Goal: Task Accomplishment & Management: Complete application form

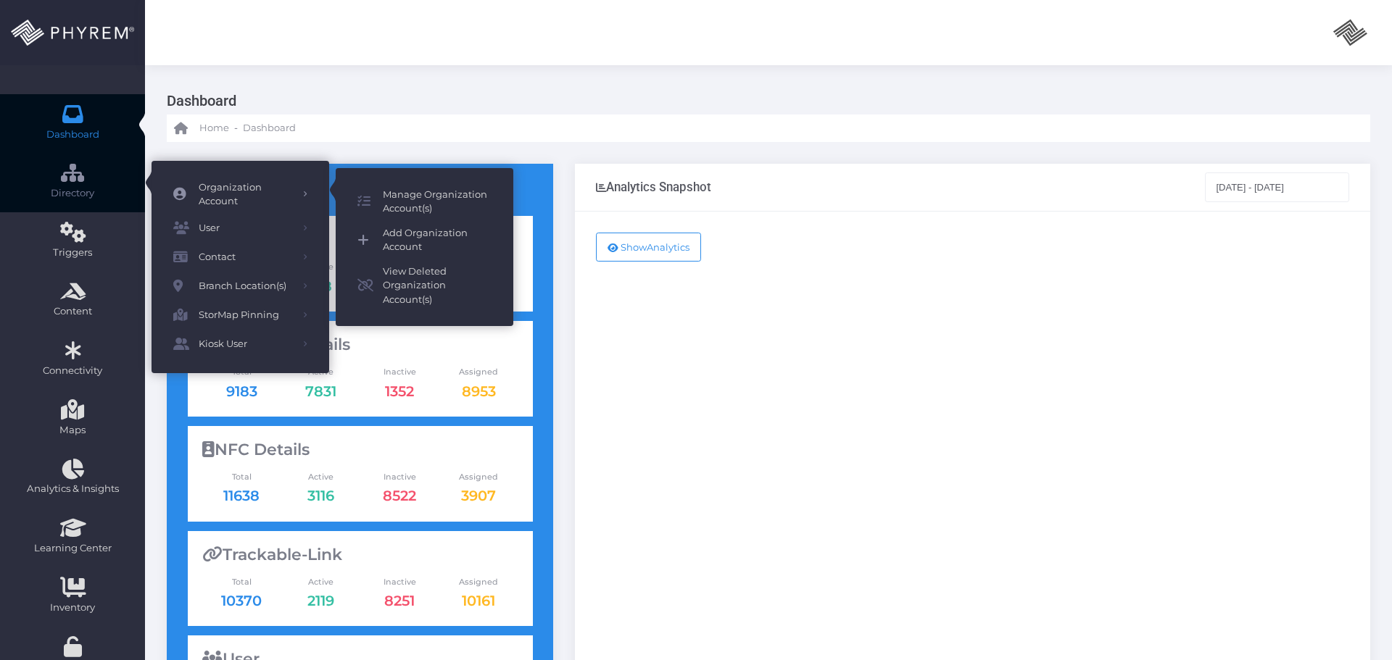
click at [414, 238] on span "Add Organization Account" at bounding box center [437, 240] width 109 height 28
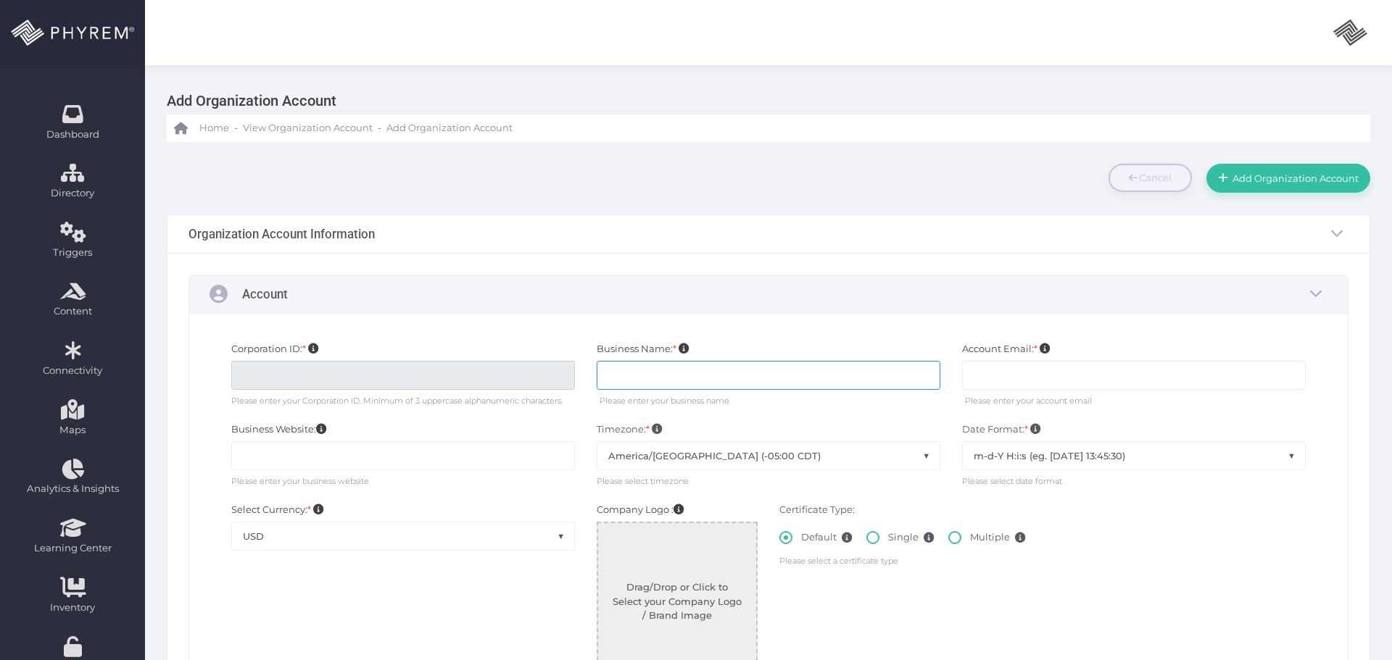
click at [620, 375] on input "text" at bounding box center [768, 375] width 344 height 29
type input "StorSuite-DEMO Account"
type input "SASS00"
click at [987, 375] on input "text" at bounding box center [1134, 375] width 344 height 29
type input "rodj@storsuite.com"
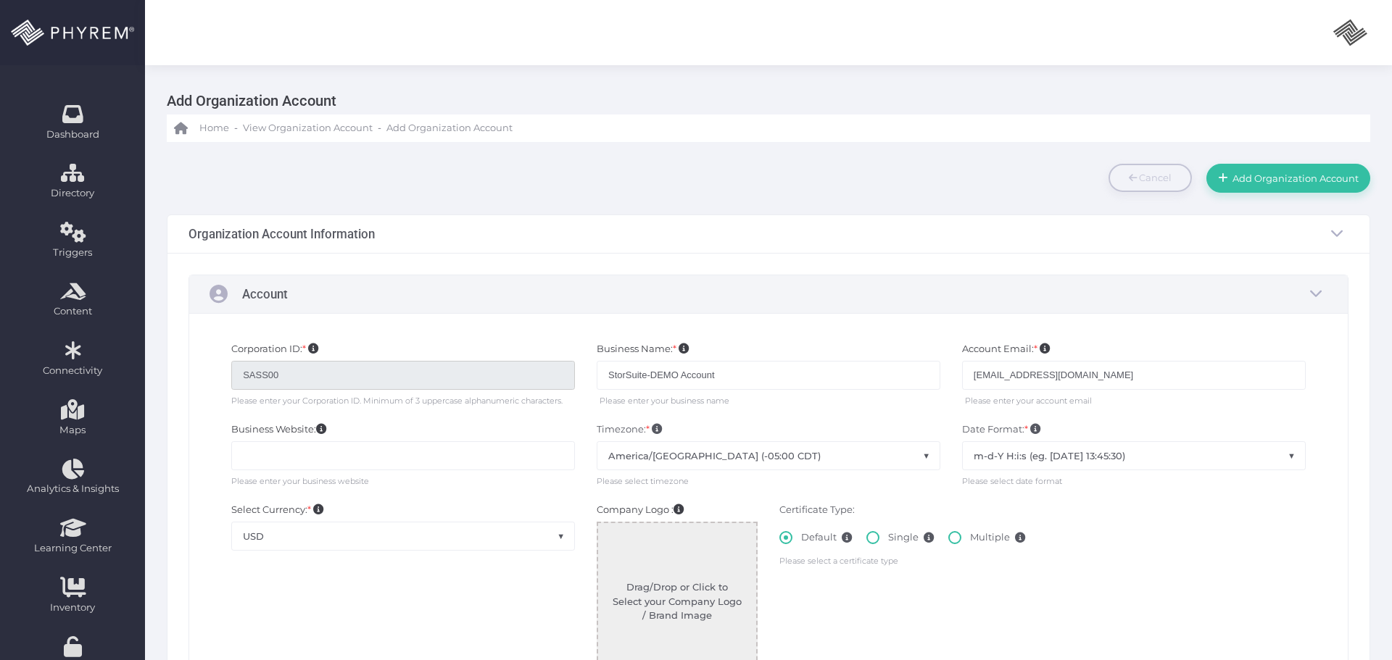
drag, startPoint x: 824, startPoint y: 242, endPoint x: 842, endPoint y: 245, distance: 18.3
click at [825, 242] on div "Organization Account Information" at bounding box center [768, 234] width 1202 height 38
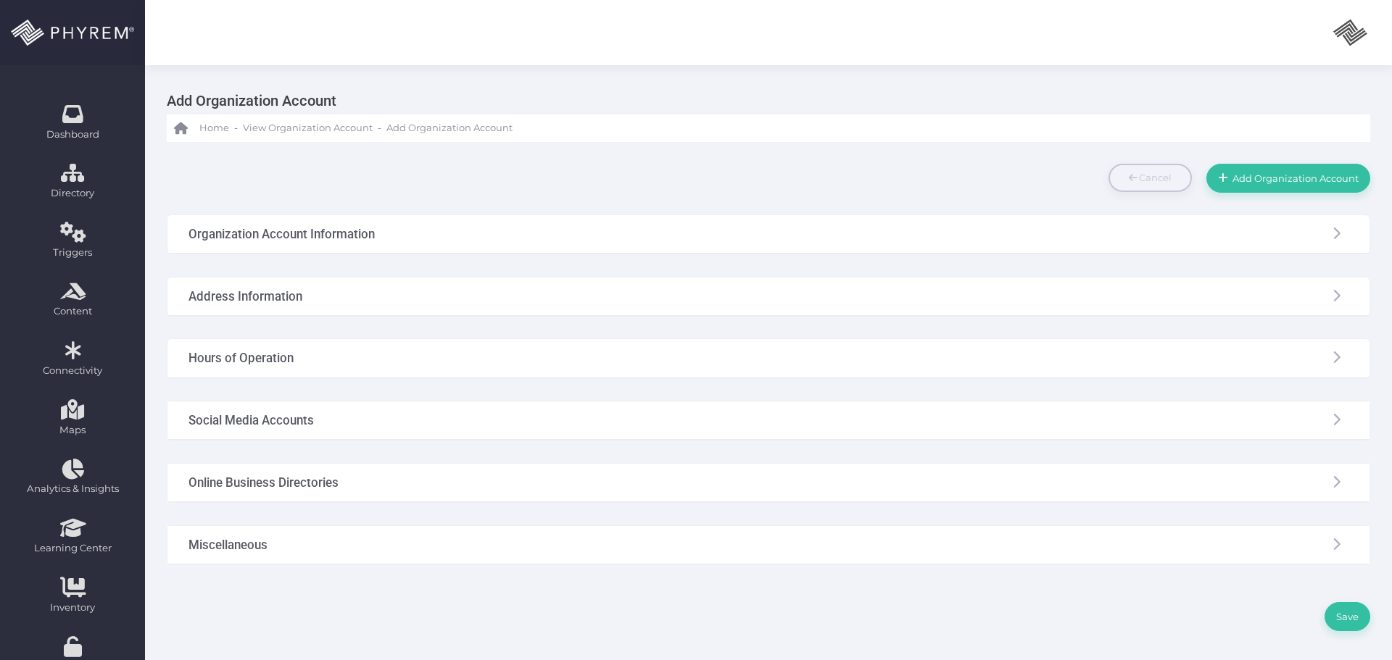
click at [735, 246] on div "Organization Account Information" at bounding box center [768, 234] width 1202 height 38
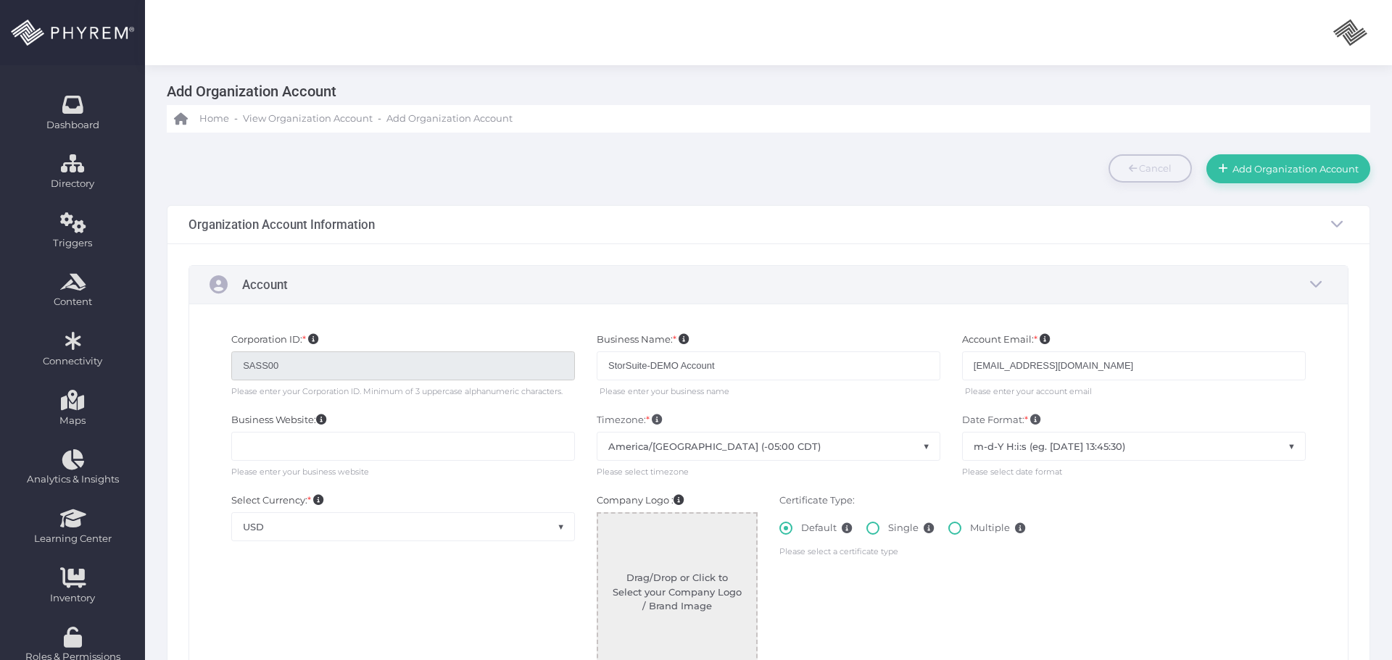
scroll to position [145, 0]
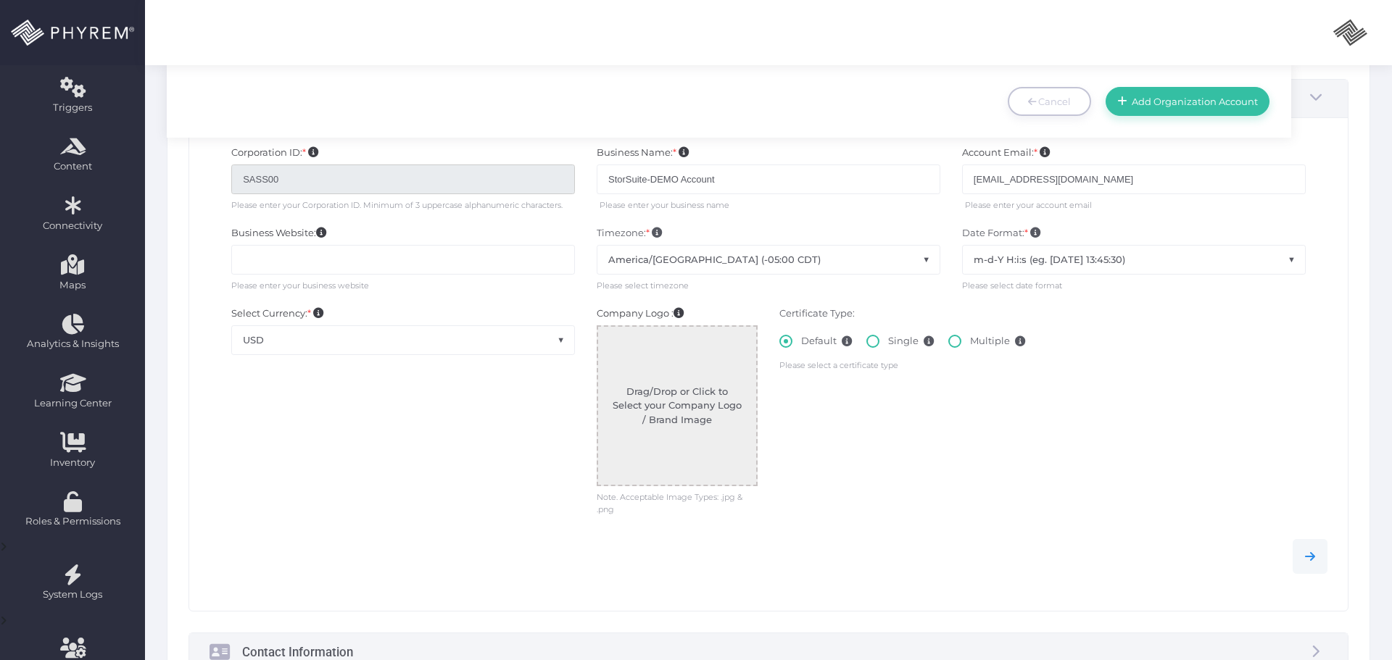
click at [825, 263] on span "America/Chicago (-05:00 CDT)" at bounding box center [768, 260] width 342 height 28
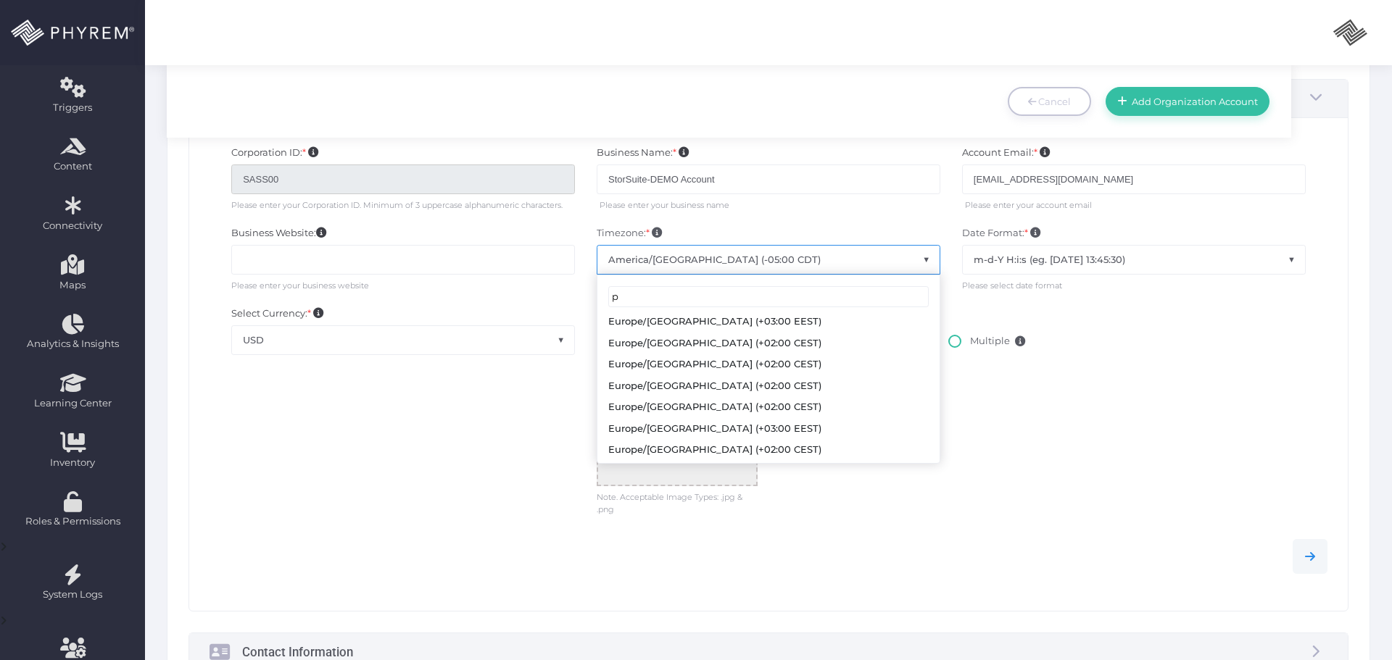
scroll to position [0, 0]
type input "ph"
select select "America/Phoenix"
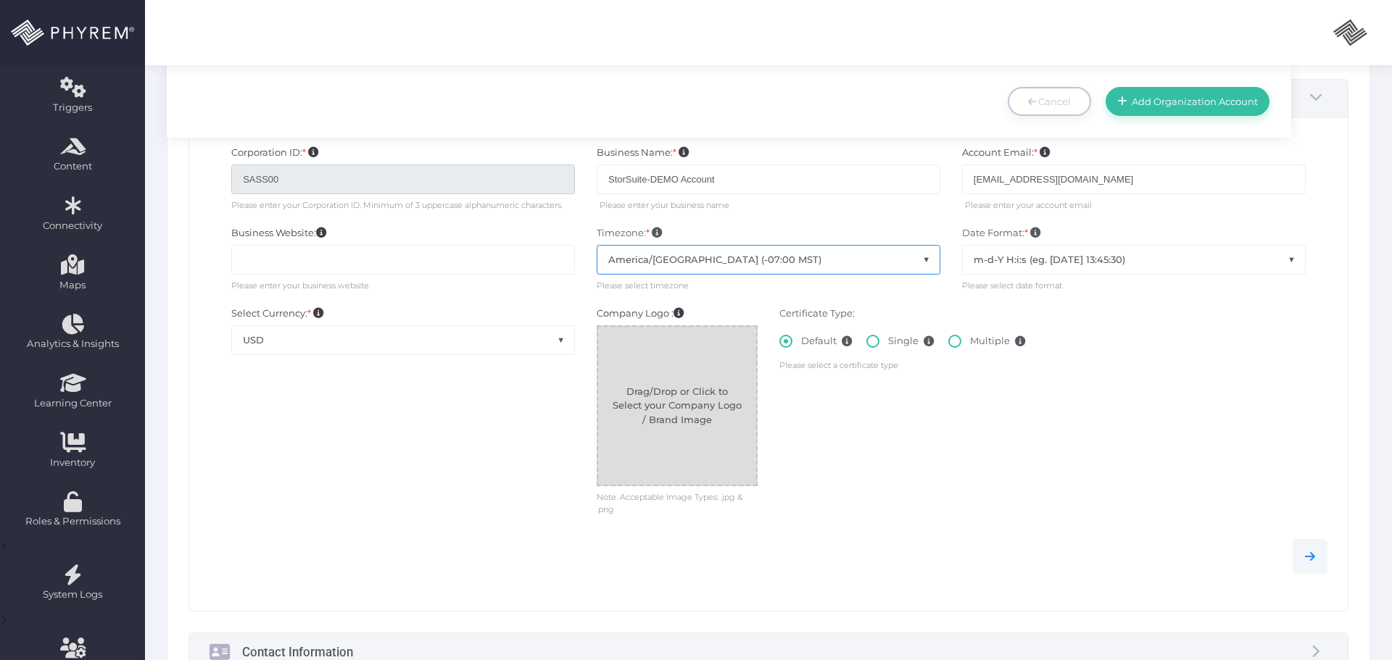
click at [674, 396] on div at bounding box center [677, 406] width 158 height 158
click at [682, 399] on div at bounding box center [677, 406] width 158 height 158
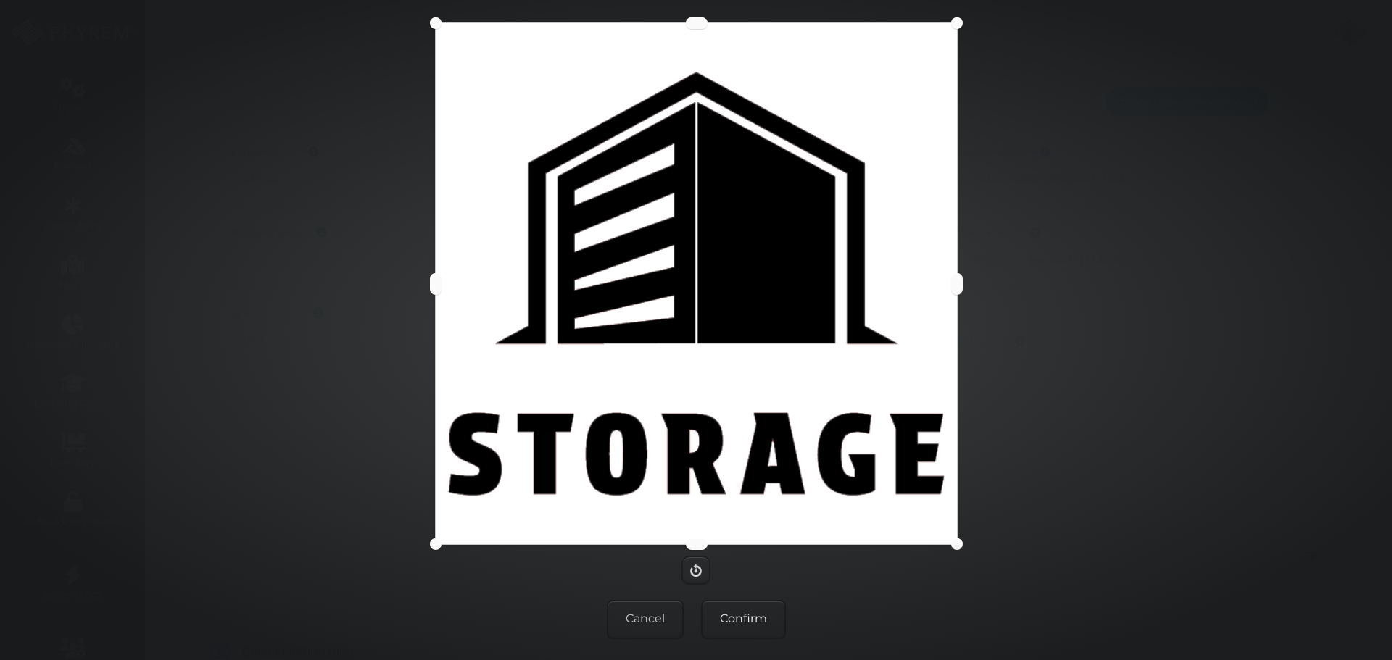
click at [763, 617] on button "Confirm" at bounding box center [743, 619] width 85 height 39
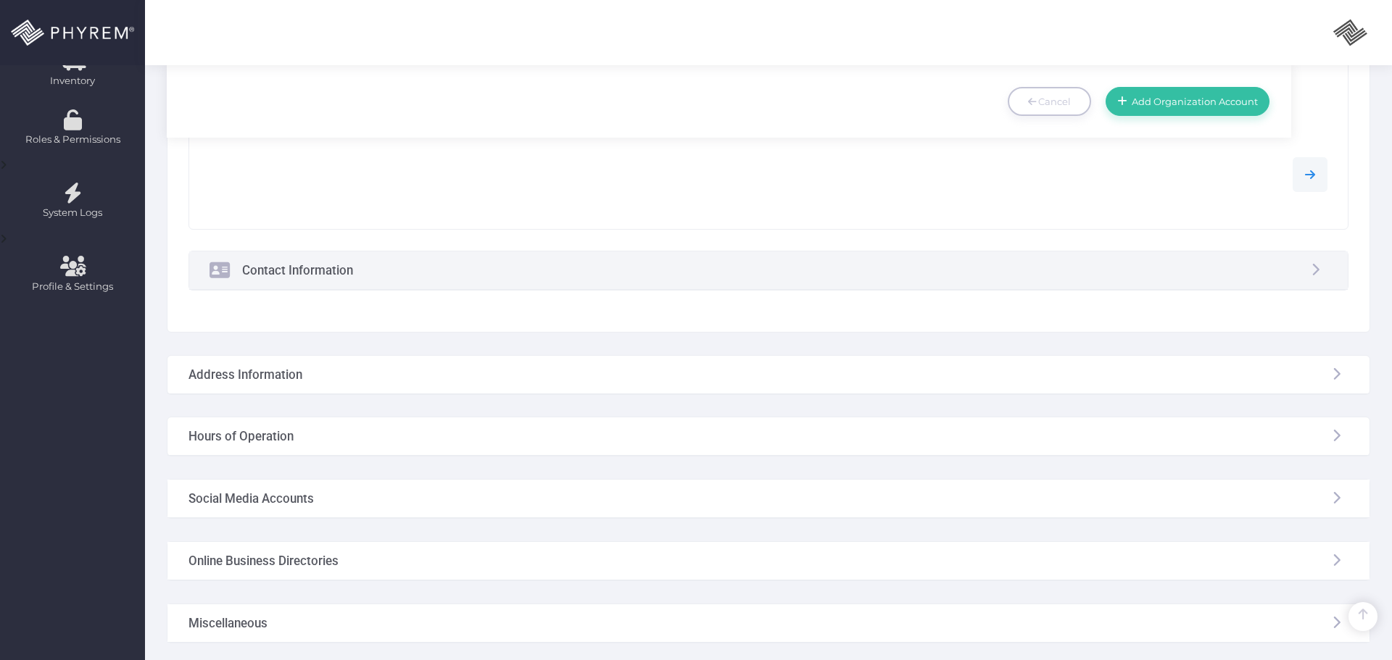
scroll to position [580, 0]
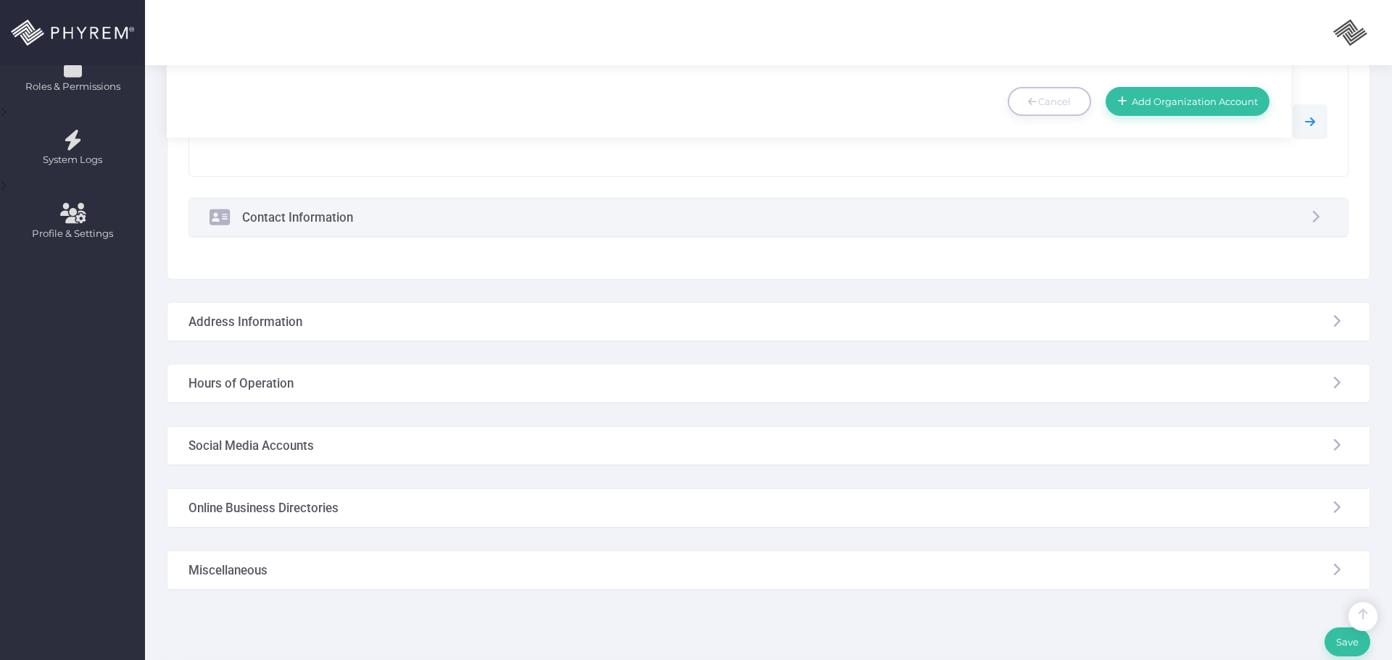
click at [459, 327] on div "Address Information" at bounding box center [768, 322] width 1202 height 38
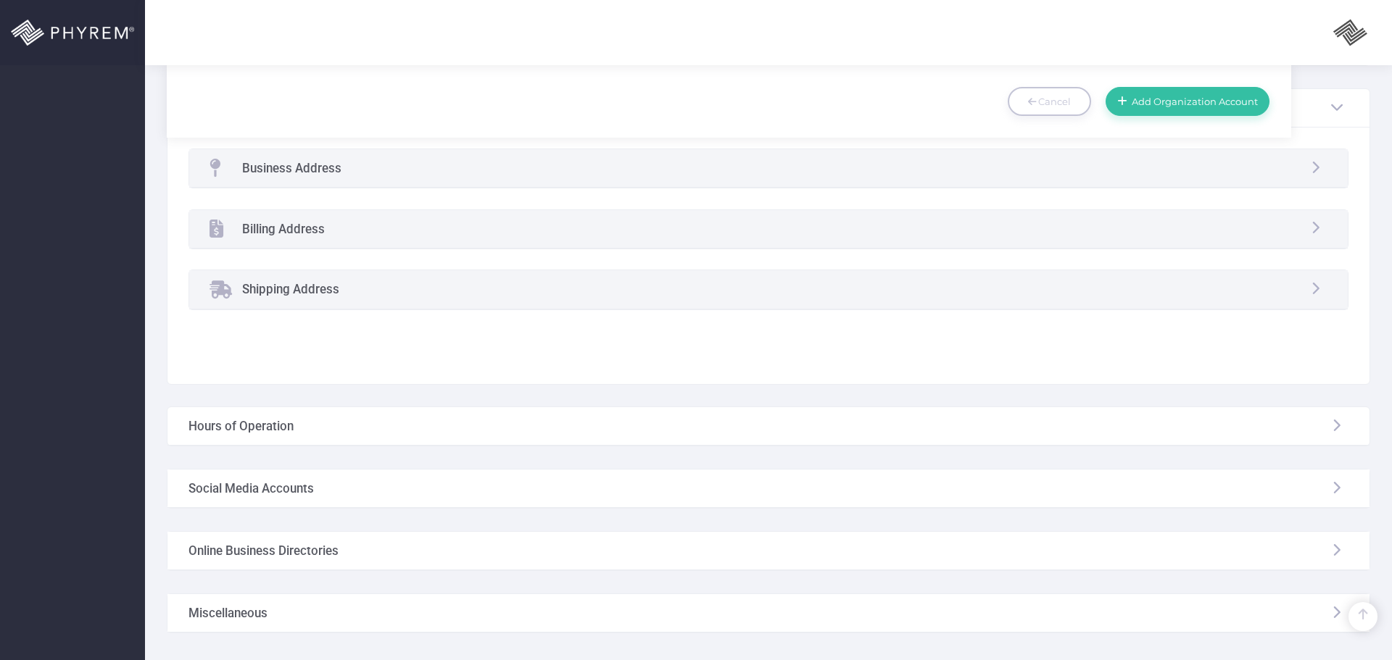
scroll to position [797, 0]
click at [433, 167] on div "Business Address" at bounding box center [768, 165] width 1159 height 38
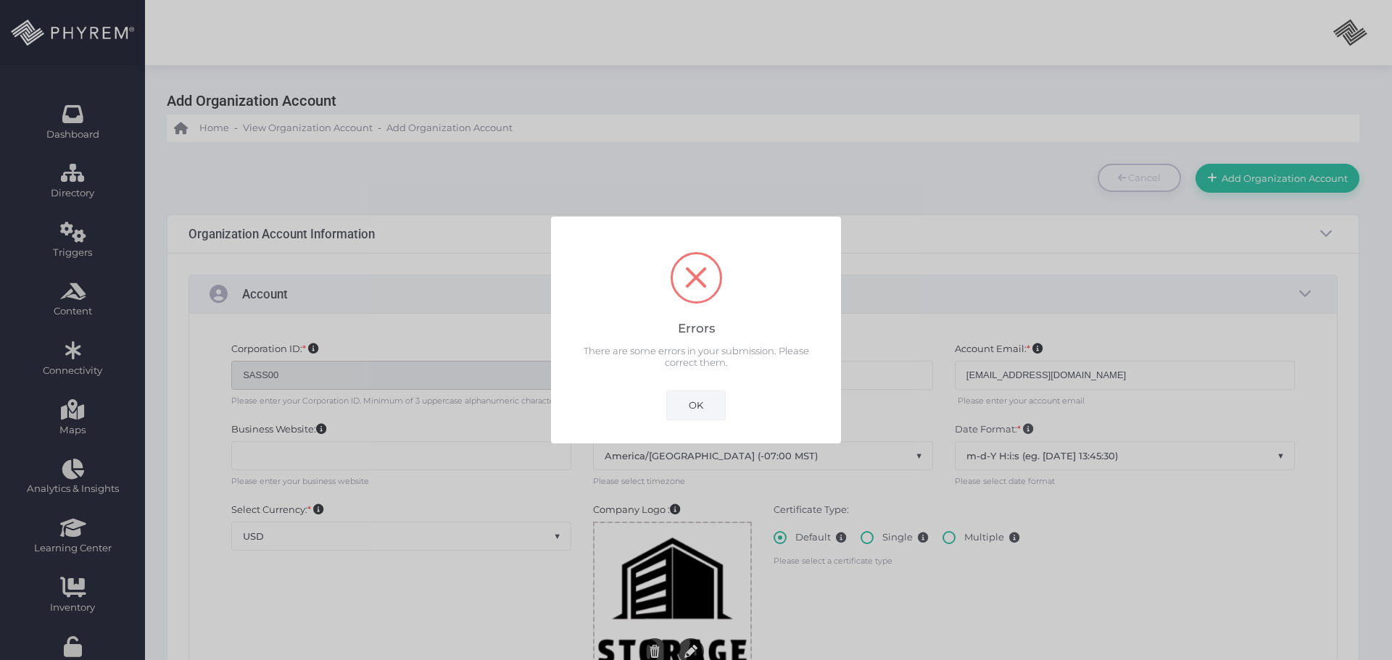
scroll to position [0, 0]
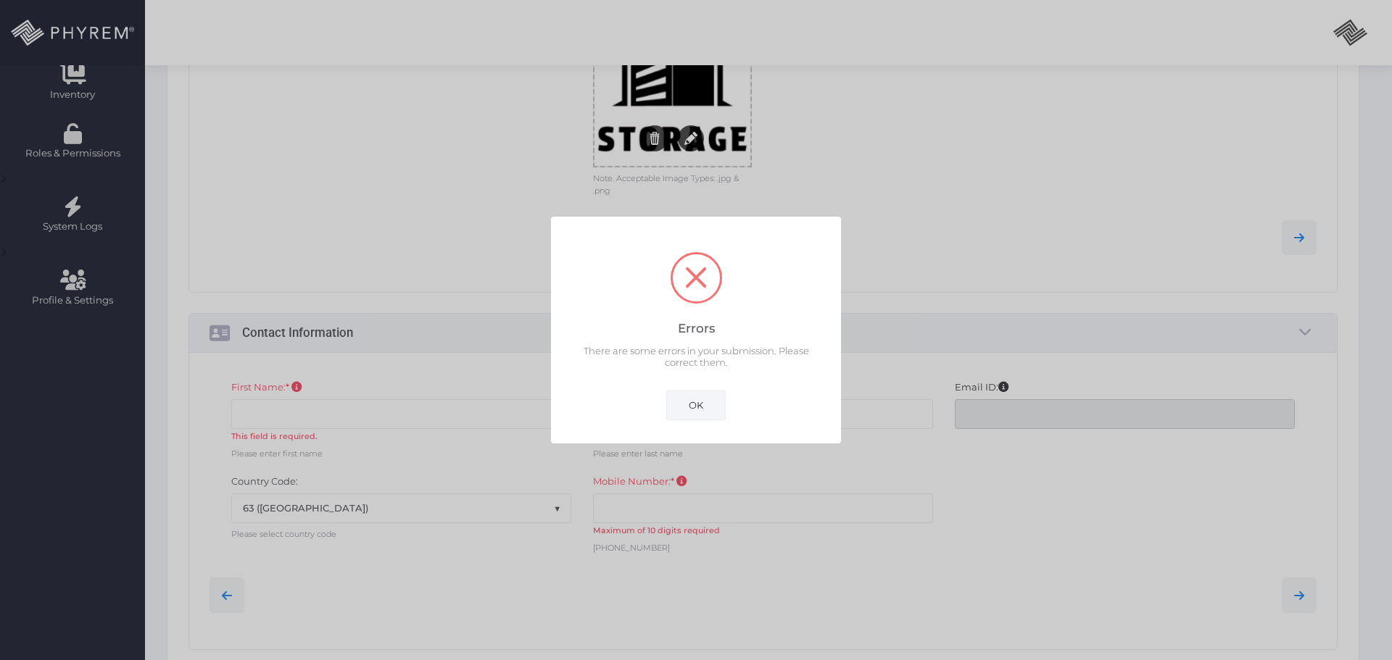
click at [702, 402] on button "OK" at bounding box center [695, 405] width 59 height 29
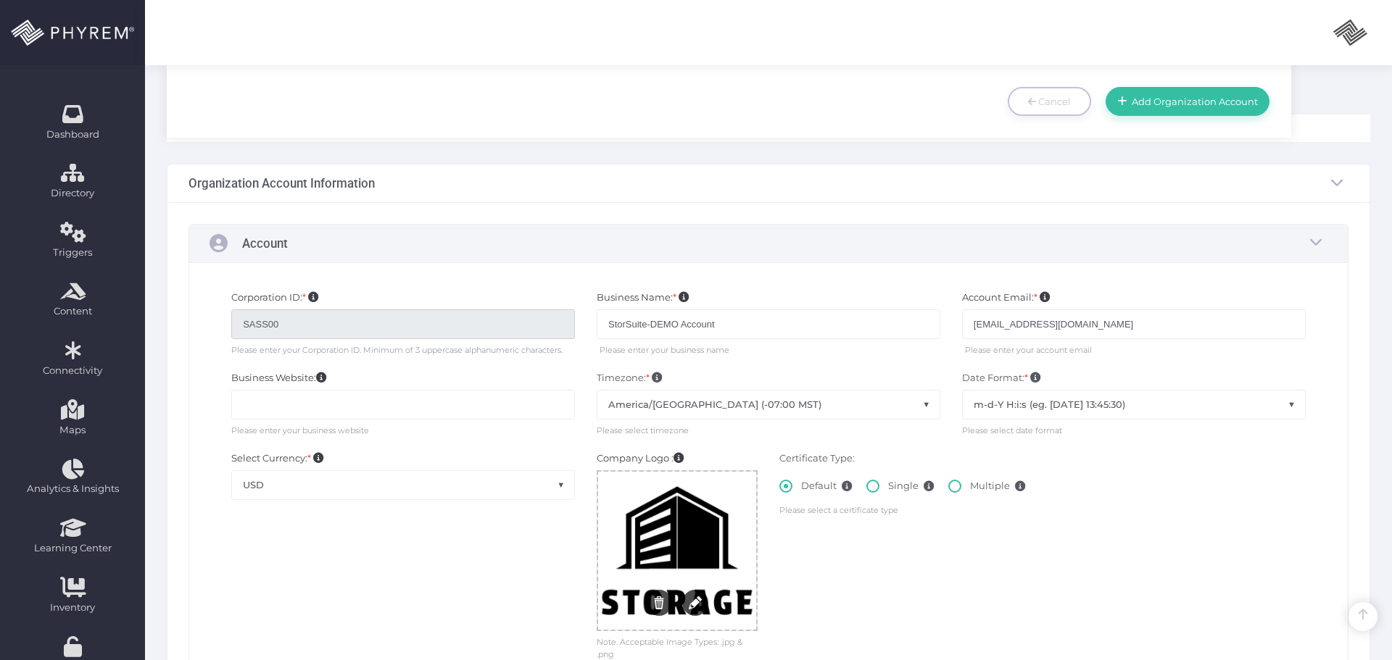
scroll to position [631, 0]
drag, startPoint x: 376, startPoint y: 255, endPoint x: 172, endPoint y: 249, distance: 203.7
type input "StorSuite"
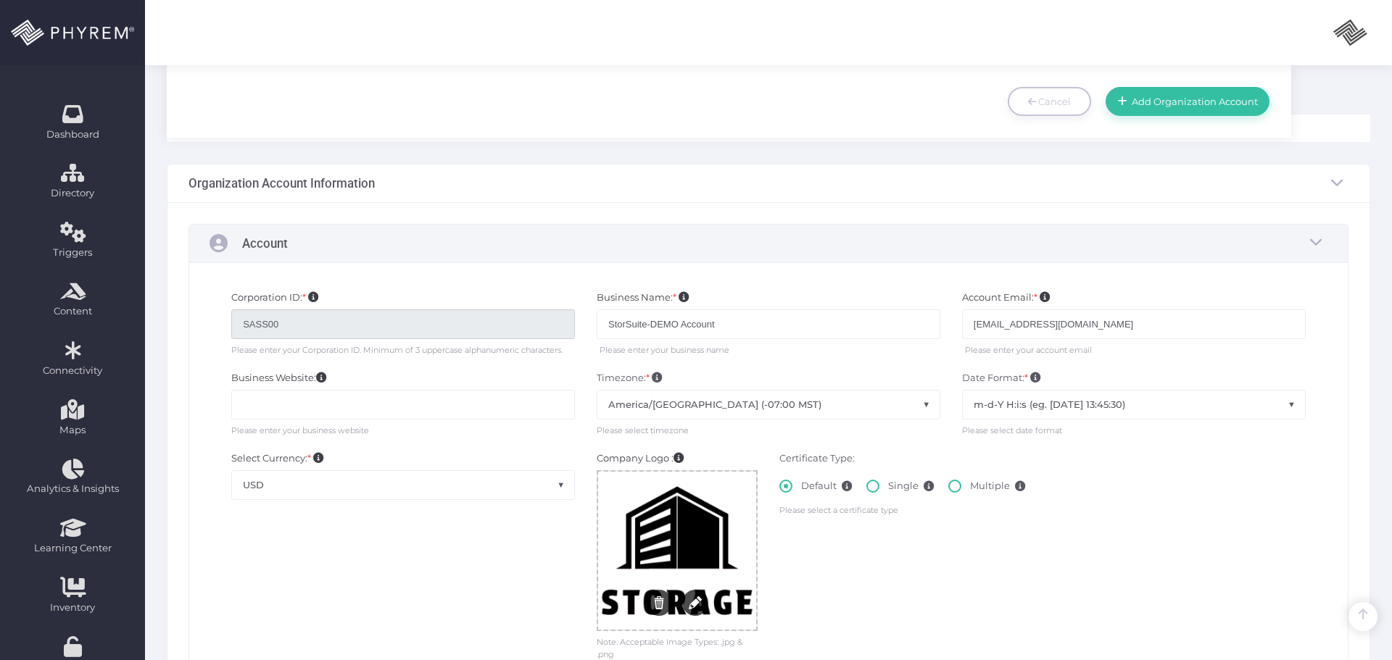
type input "Owl"
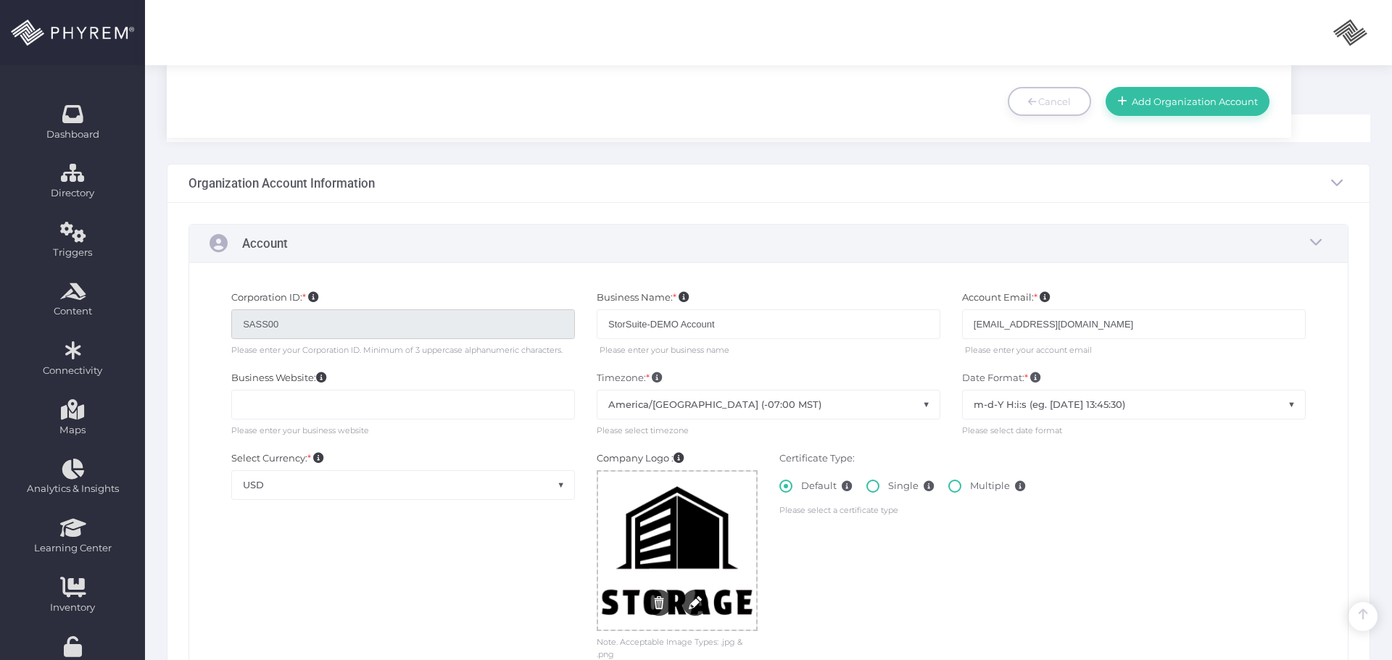
type input "u"
select select "231"
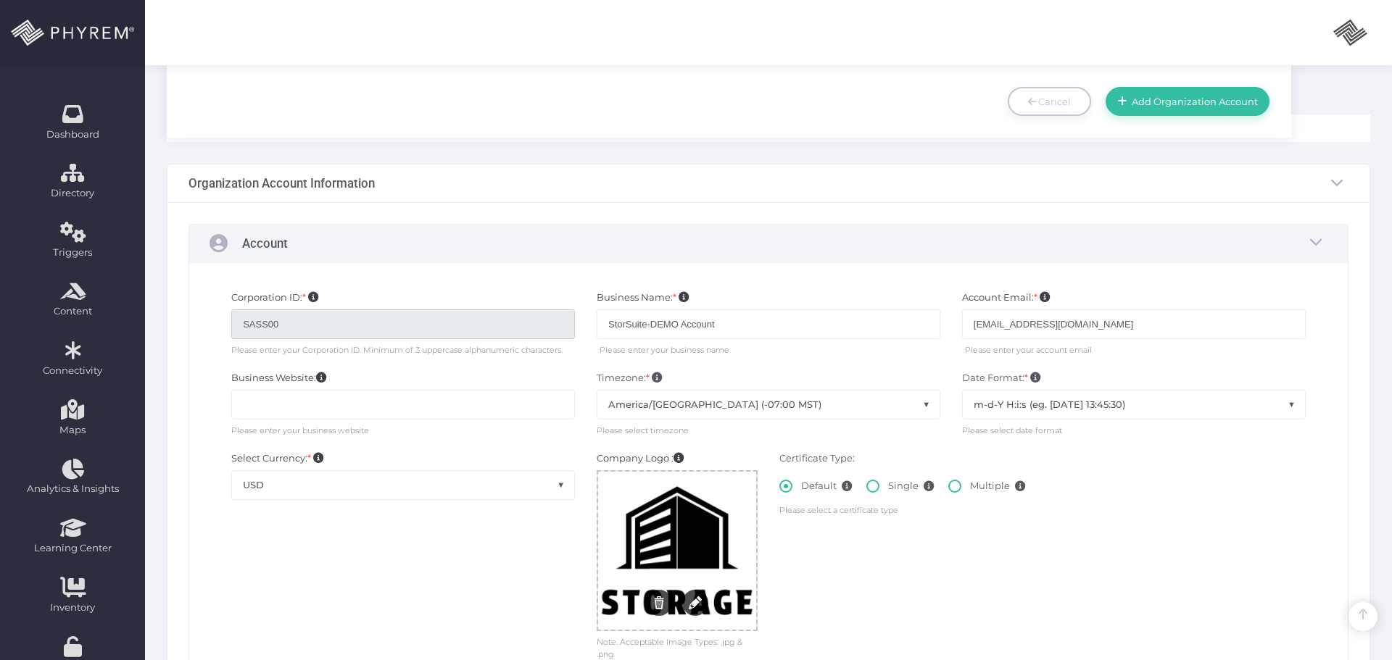
paste input "3072710660"
type input "3072710660"
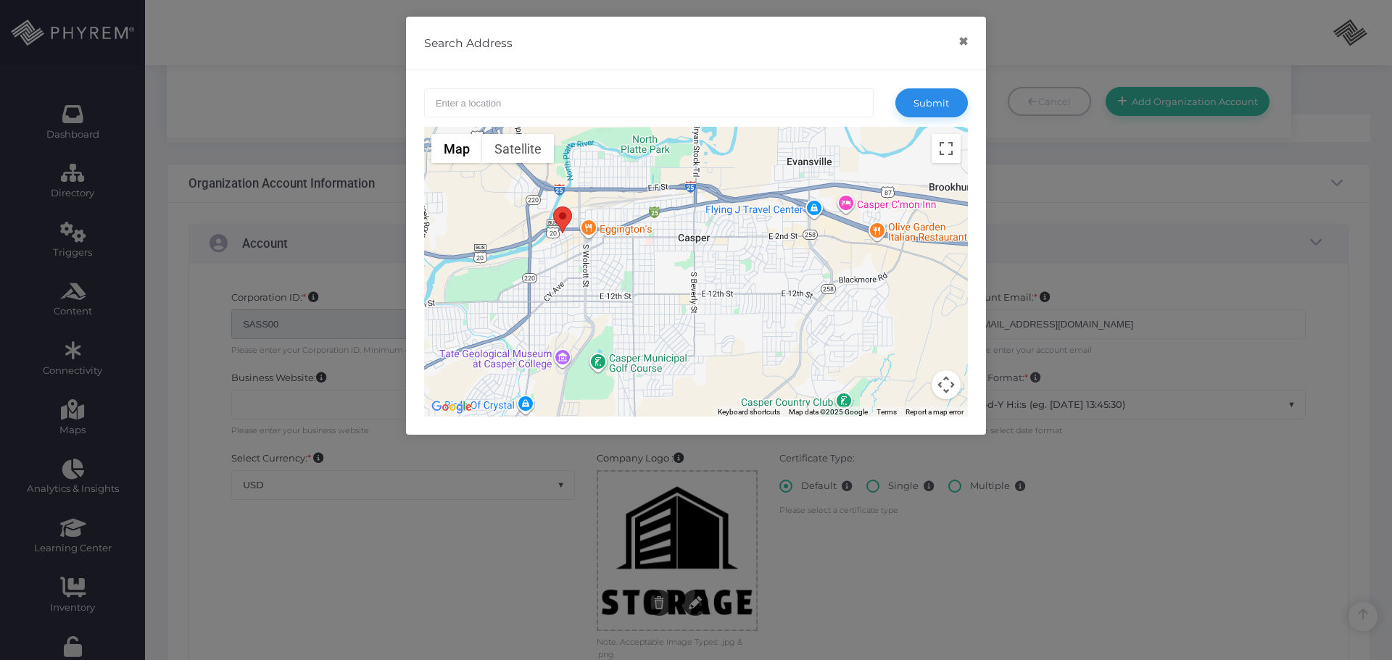
drag, startPoint x: 712, startPoint y: 325, endPoint x: 578, endPoint y: 295, distance: 136.8
click at [579, 294] on div at bounding box center [696, 272] width 544 height 290
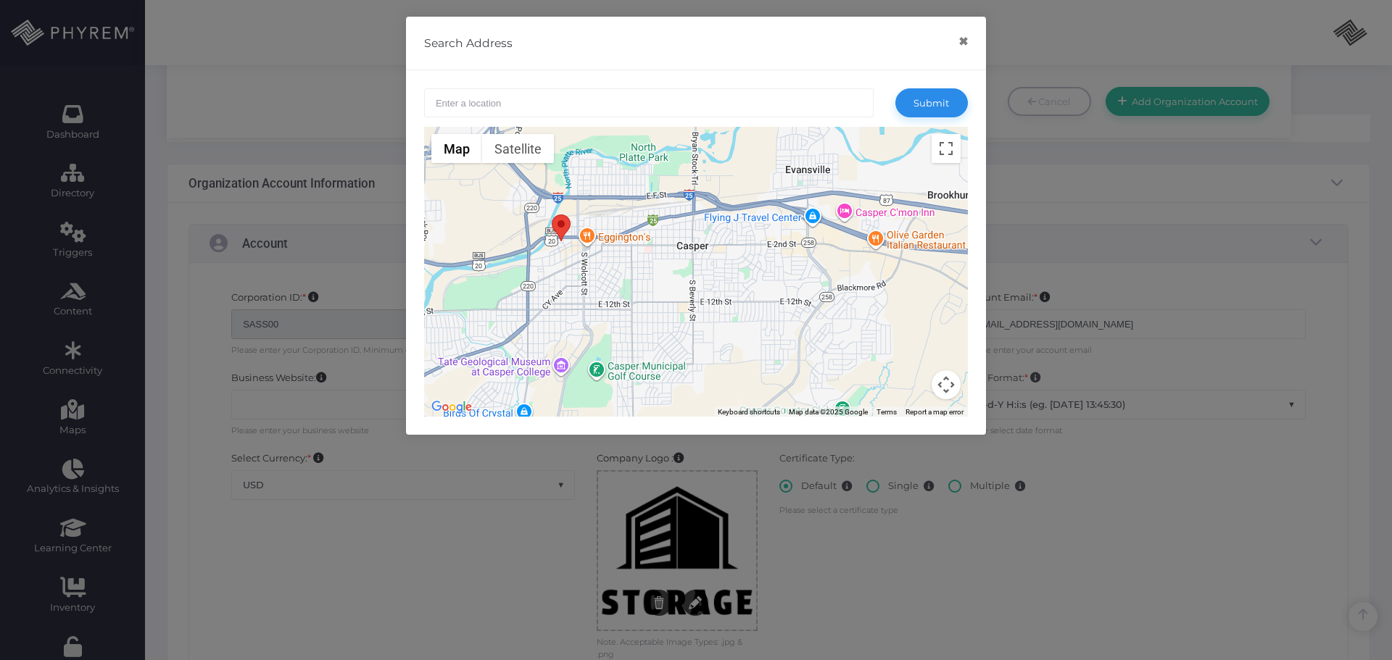
click at [517, 104] on input "text" at bounding box center [648, 102] width 449 height 29
type input "s"
type input "McDonald's, Westheimer Road, Houston, Texas, USA"
select select "America/Chicago"
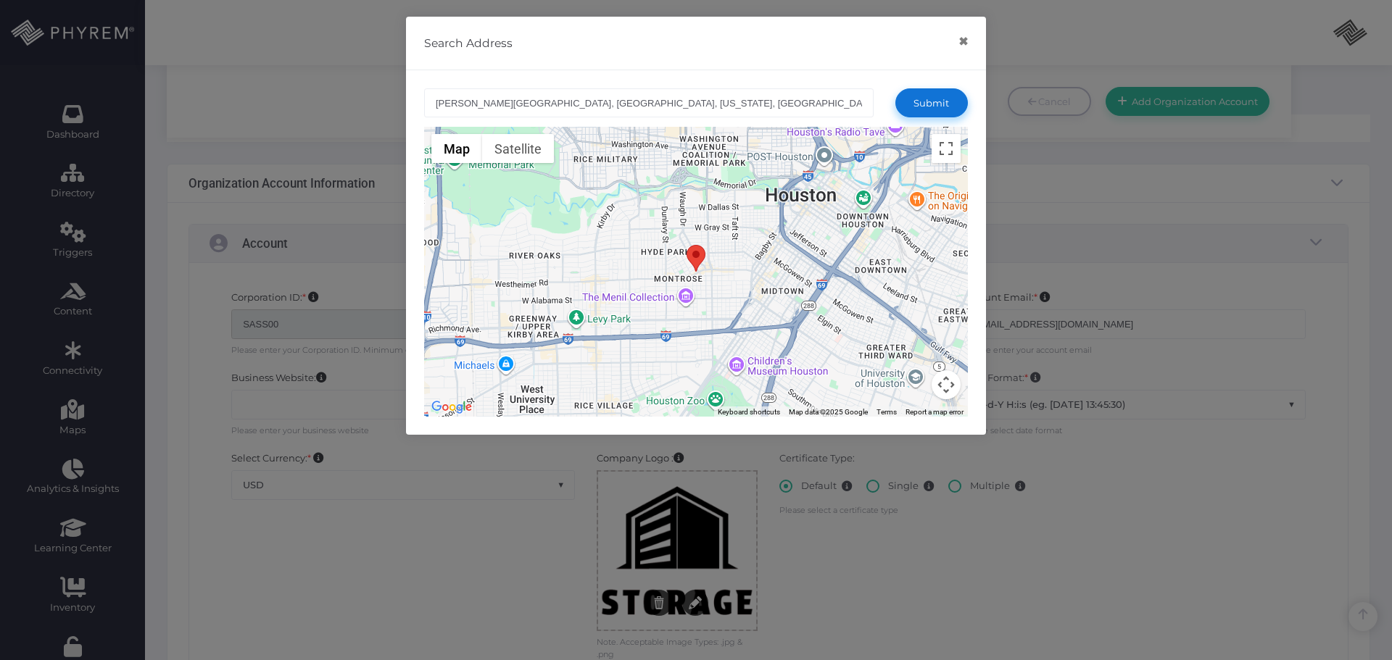
click at [920, 106] on button "Submit" at bounding box center [931, 102] width 72 height 29
type input "McDonald's, Westheimer Road, Houston, Texas, USA"
type input "29.7441970"
type input "-95.3948940"
type input "1302 Westheimer Road"
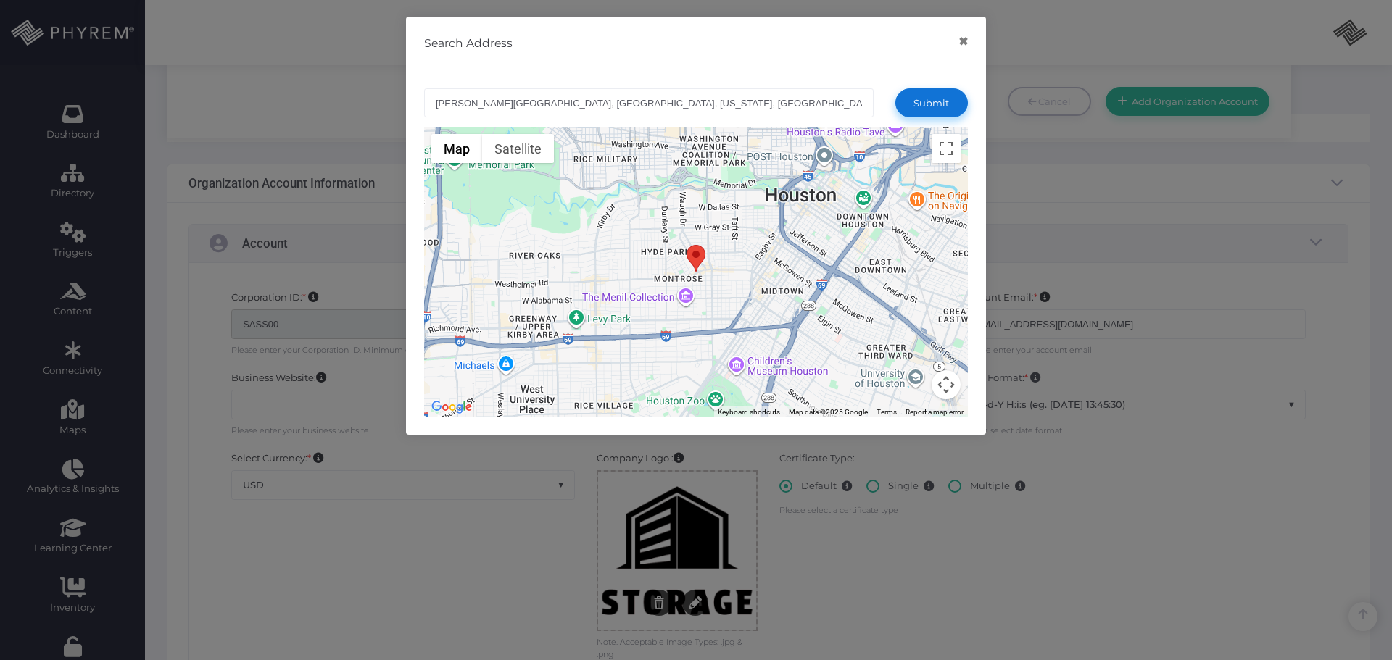
select select "231"
type input "Texas"
type input "Houston"
type input "77006"
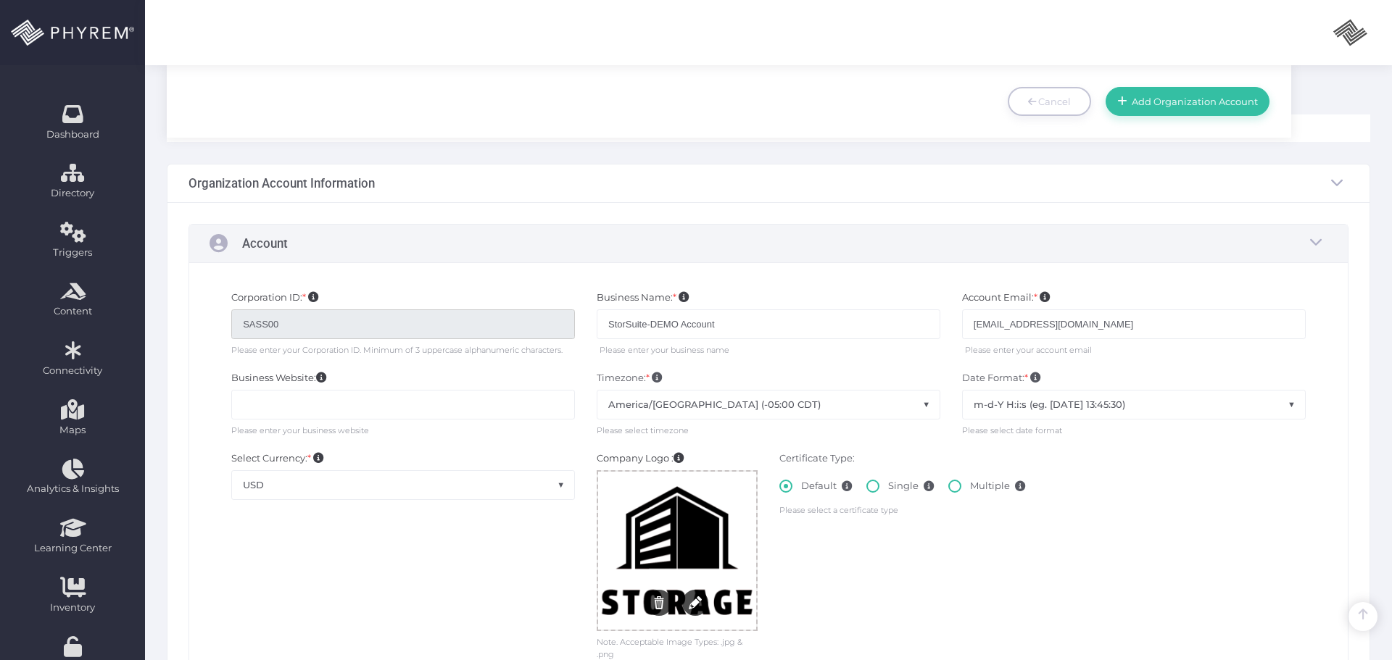
scroll to position [649, 0]
type input "3072710662"
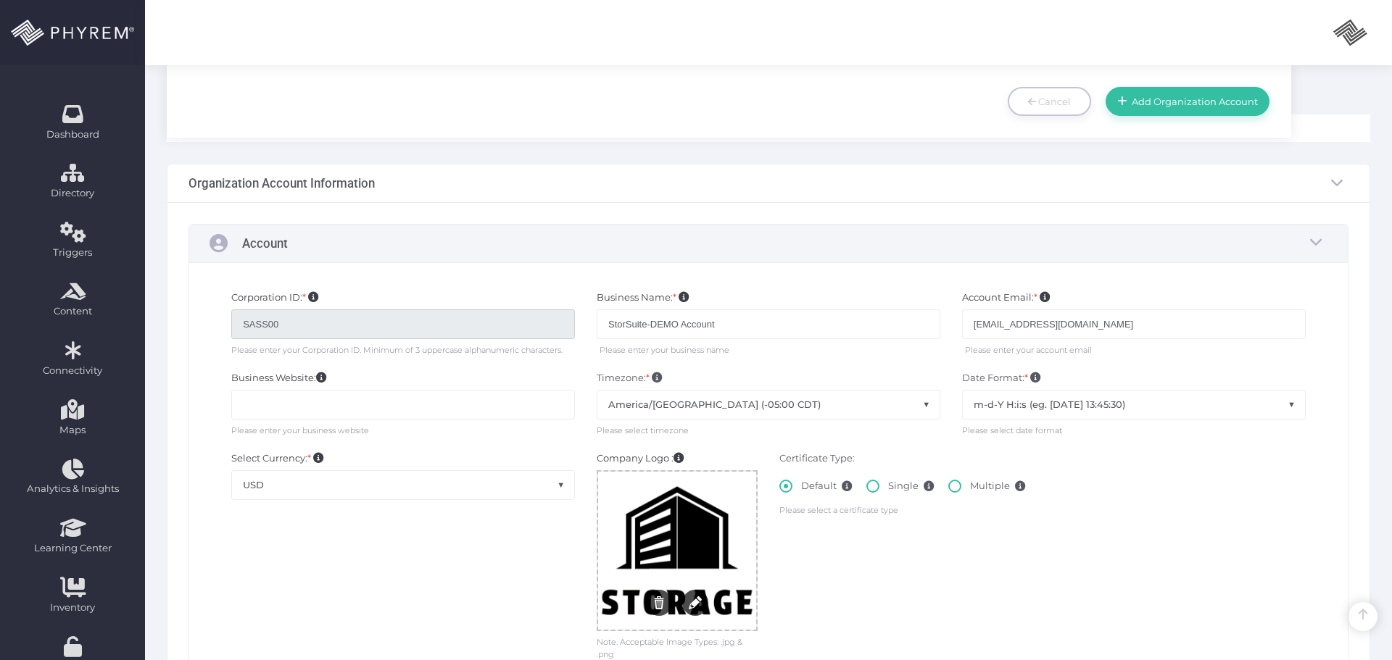
checkbox input "true"
select select "00:00:00"
select select "00:15:00"
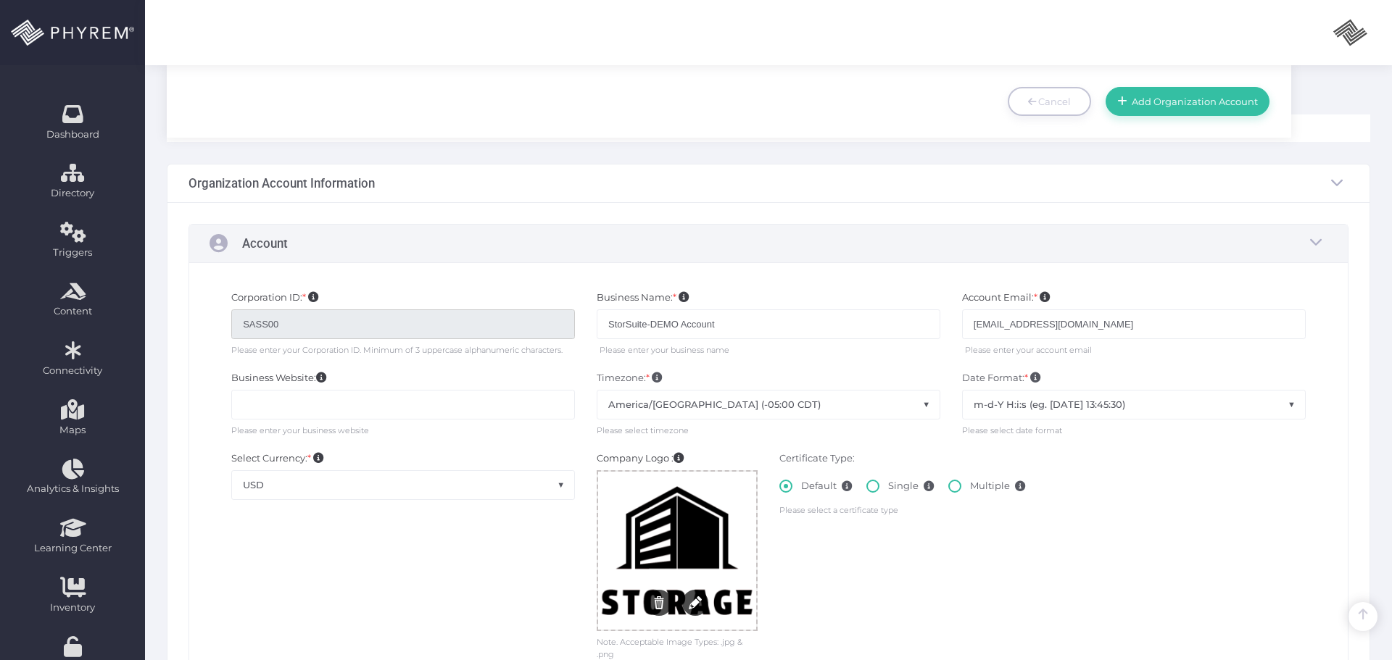
scroll to position [652, 0]
select select "08:00:00"
select select "17:00:00"
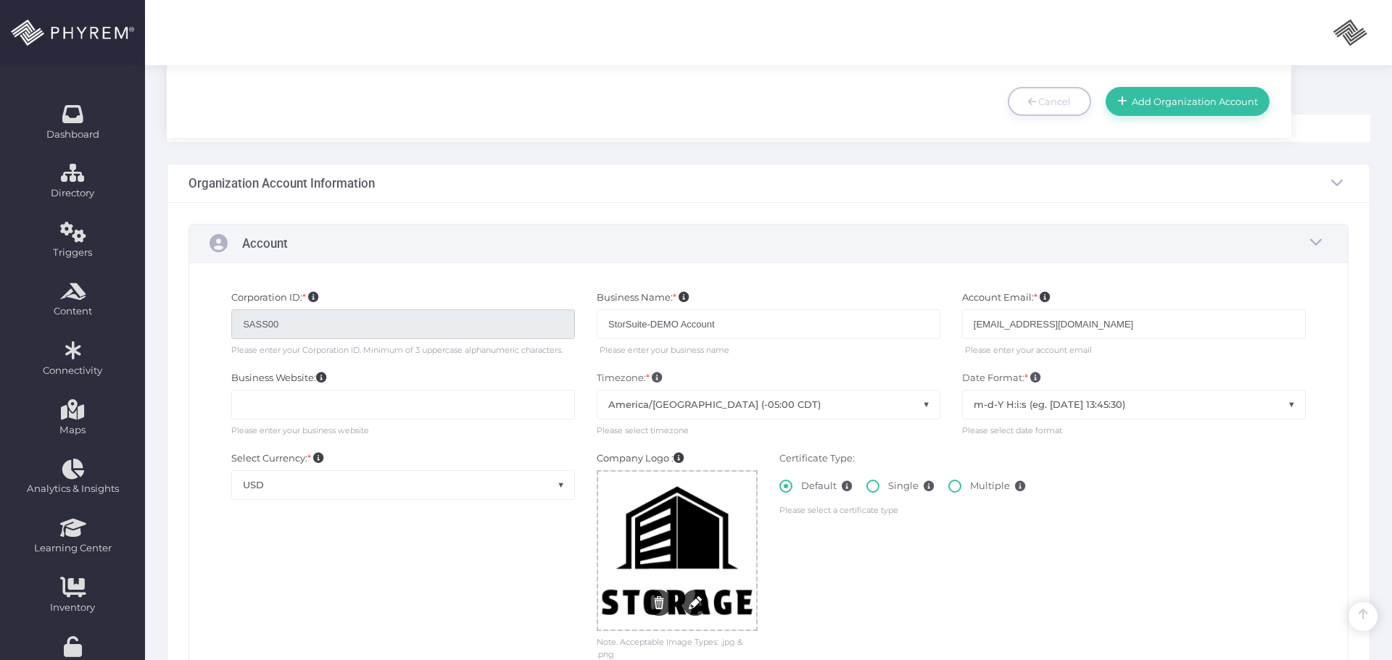
checkbox input "true"
select select "08:00:00"
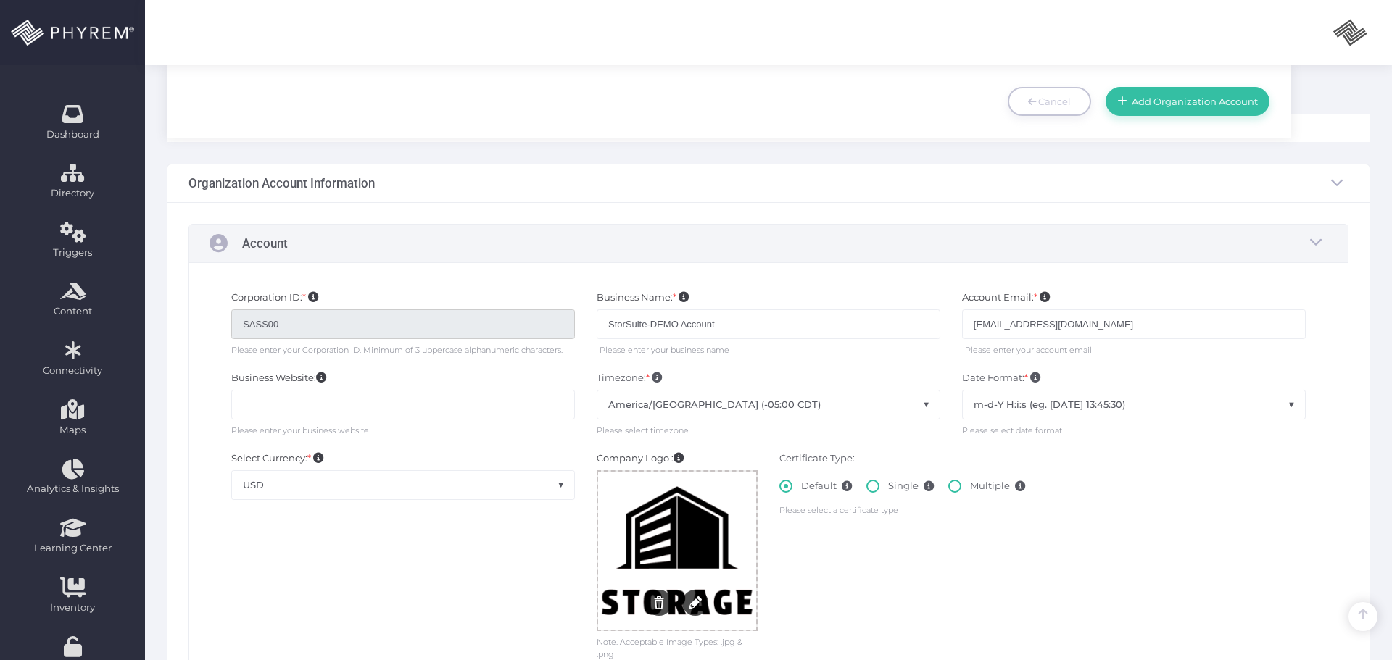
select select "17:00:00"
checkbox input "true"
select select "08:00:00"
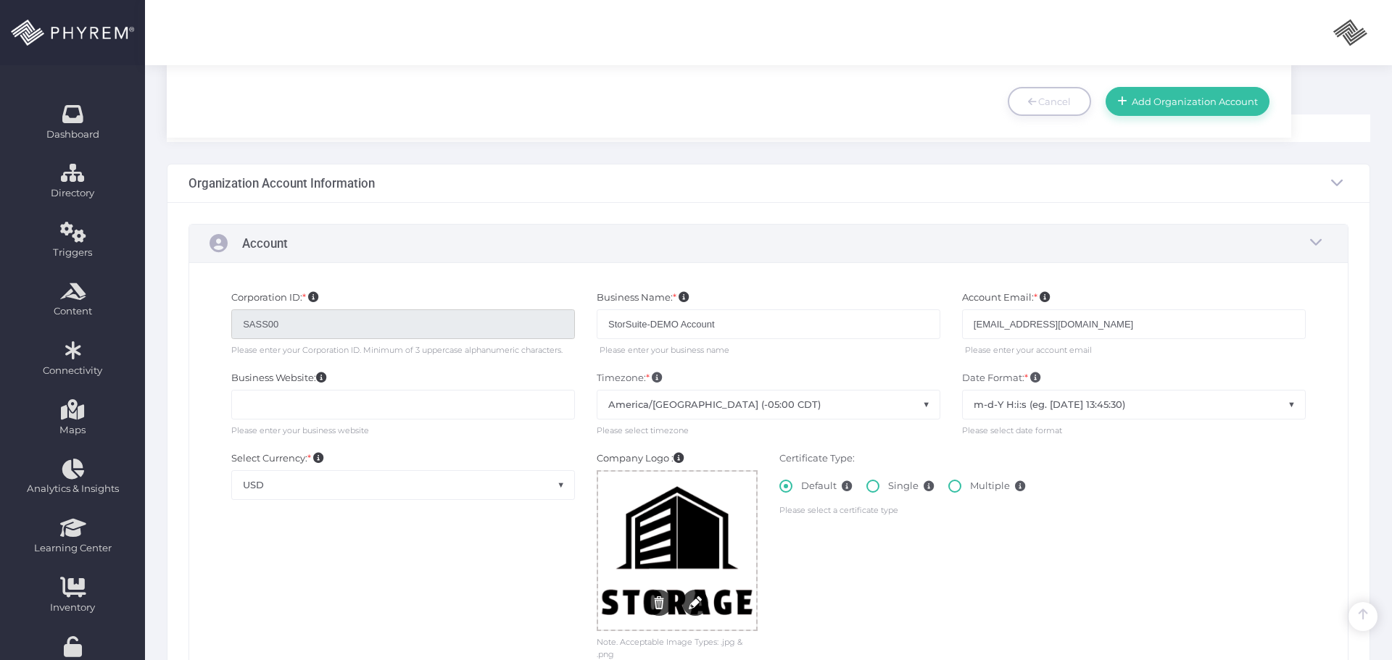
select select "17:00:00"
checkbox input "true"
select select "08:00:00"
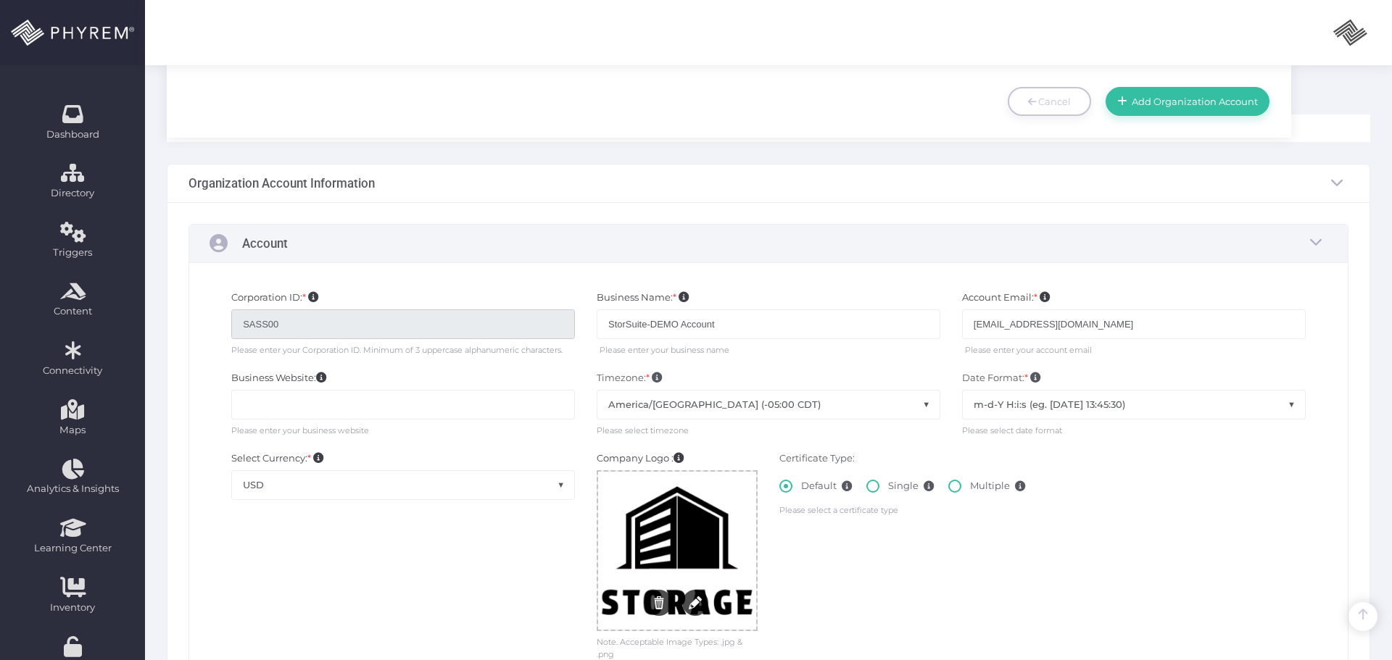
select select "17:00:00"
checkbox input "true"
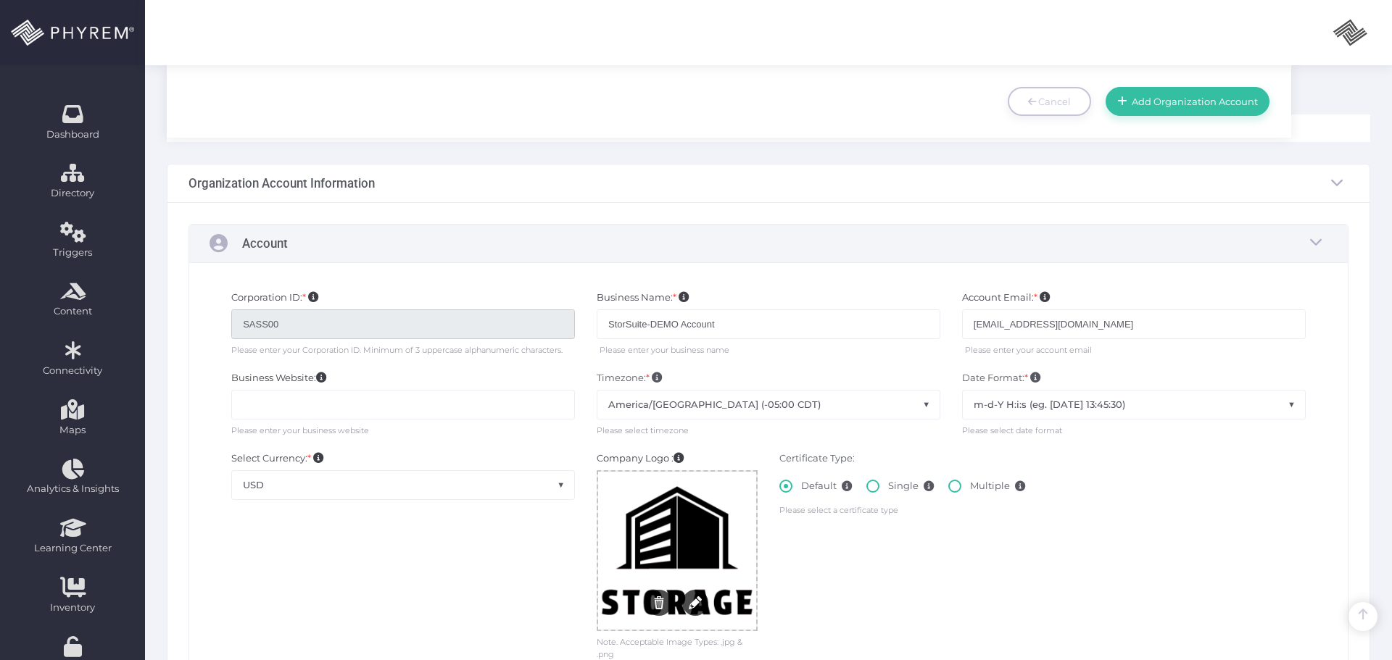
select select "08:00:00"
select select "17:00:00"
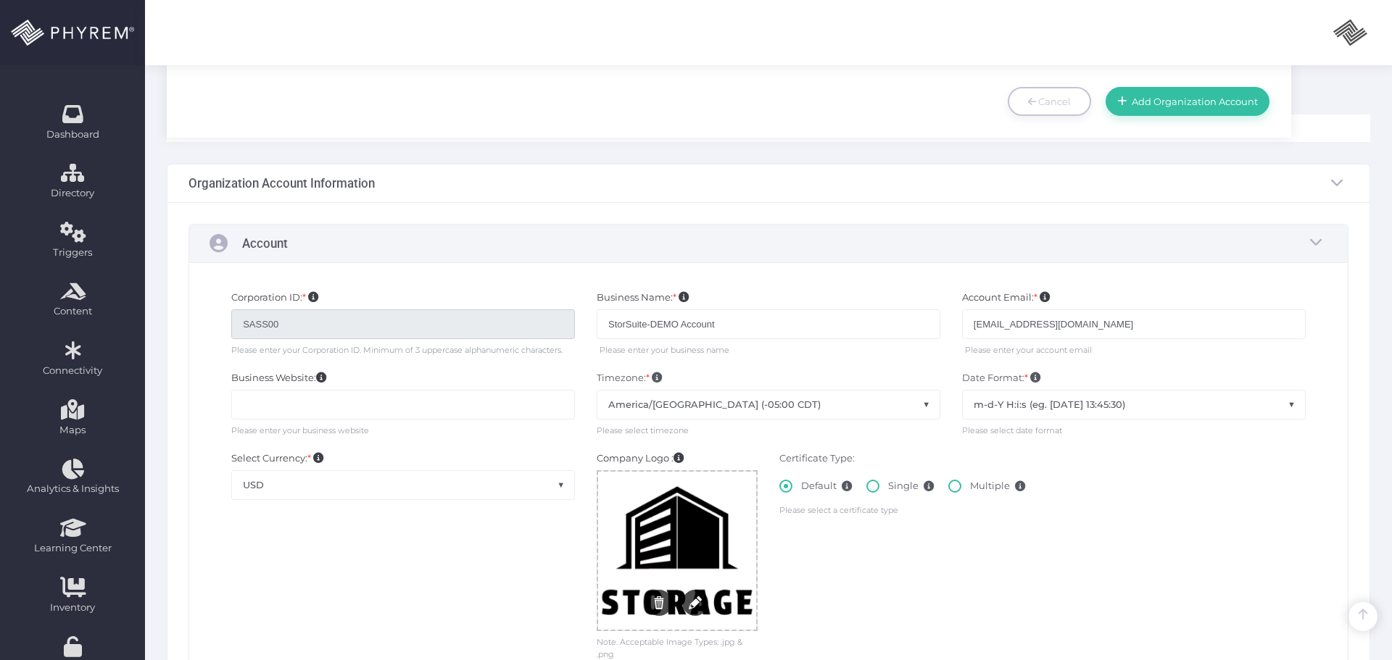
checkbox input "true"
select select "08:00:00"
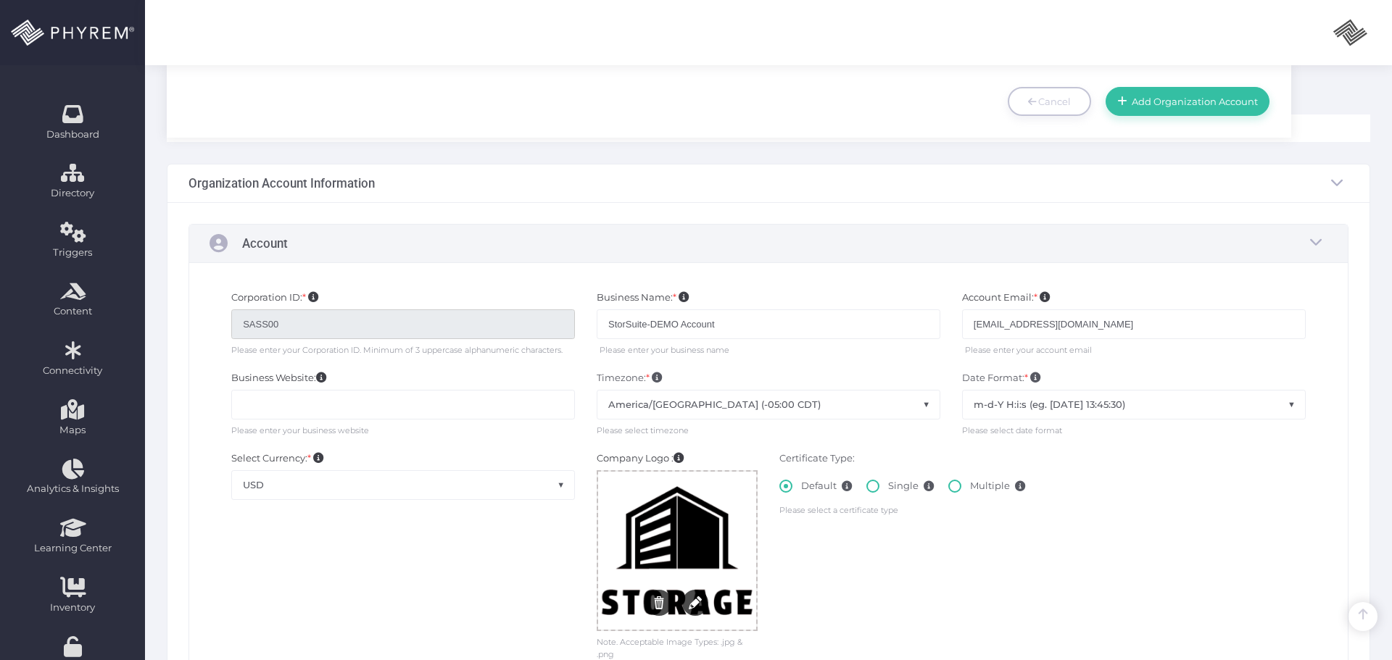
scroll to position [1846, 0]
select select "22:00:00"
checkbox input "true"
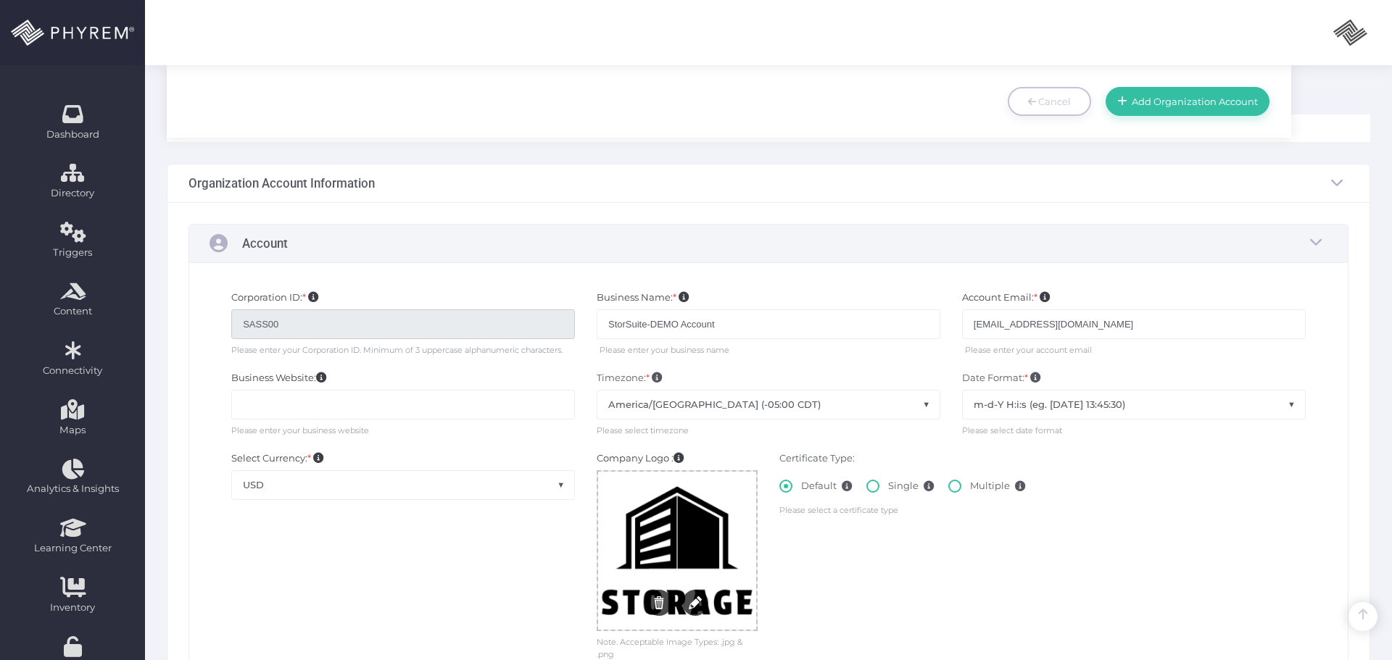
select select "08:00:00"
select select "22:00:00"
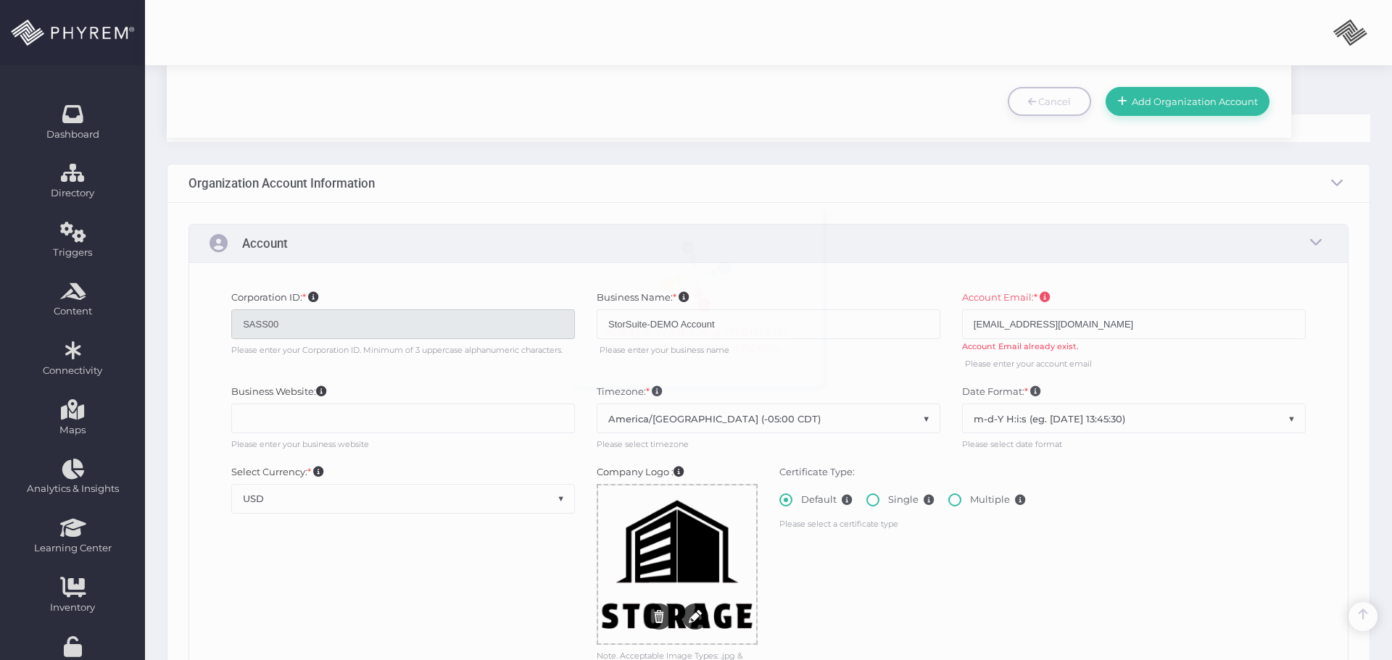
scroll to position [0, 0]
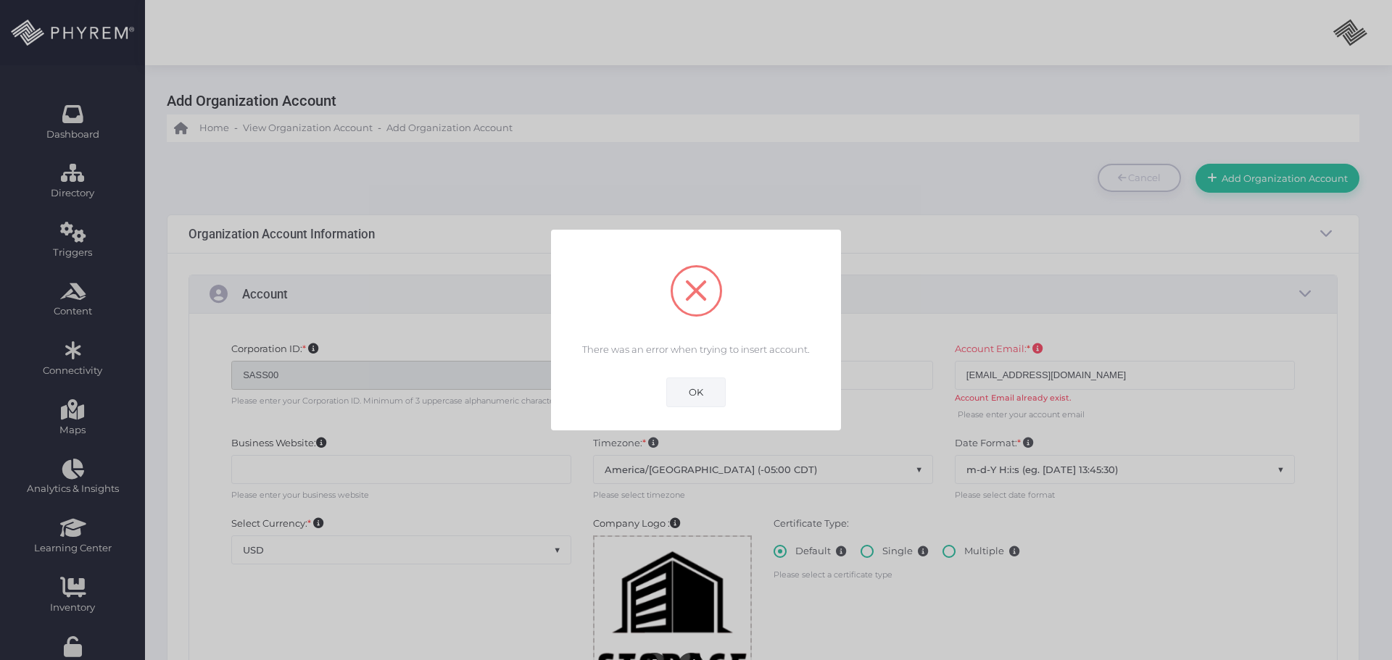
click at [699, 390] on button "OK" at bounding box center [695, 392] width 59 height 29
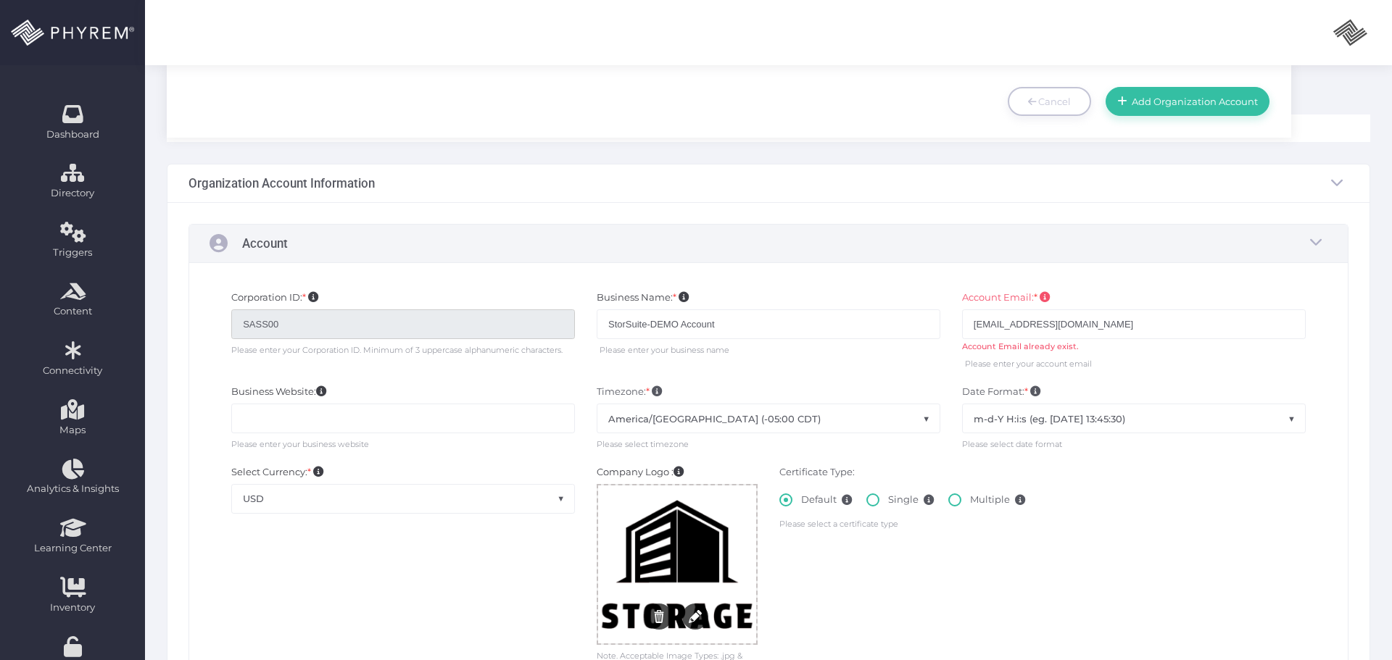
scroll to position [12, 0]
click at [1353, 36] on img at bounding box center [1350, 32] width 36 height 36
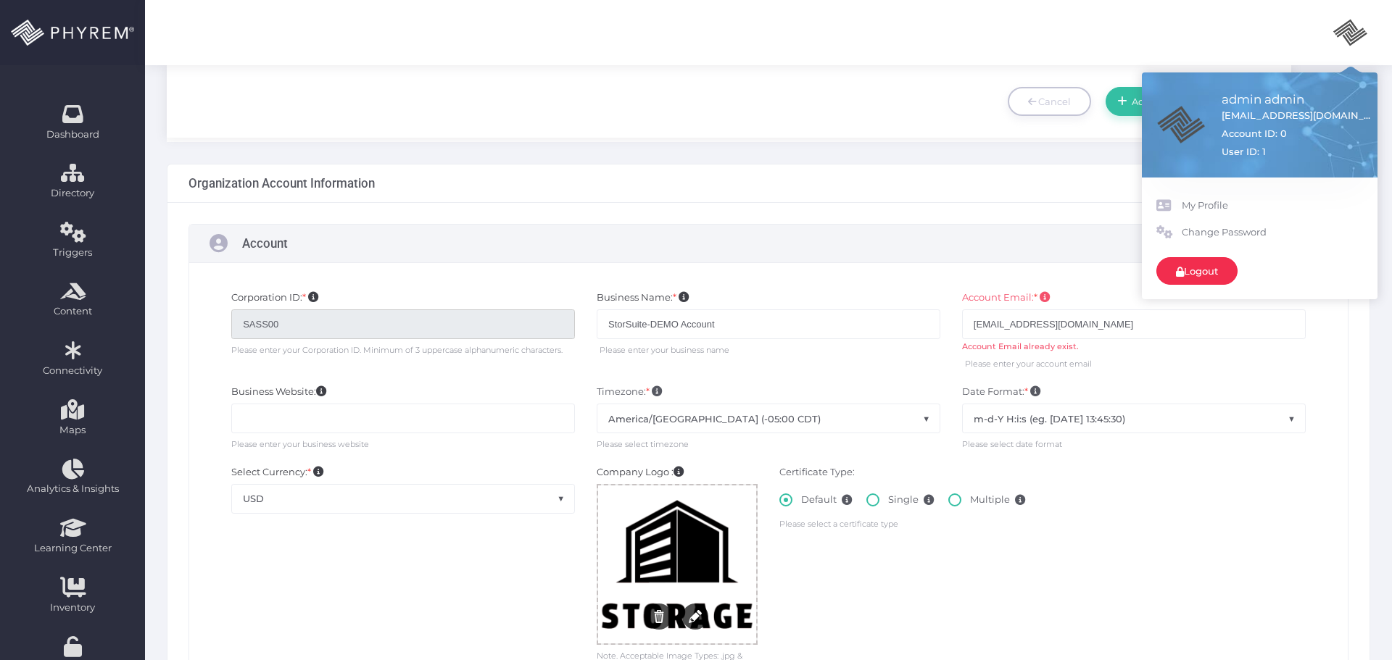
click at [1196, 267] on link "Logout" at bounding box center [1196, 271] width 81 height 28
